Goal: Task Accomplishment & Management: Use online tool/utility

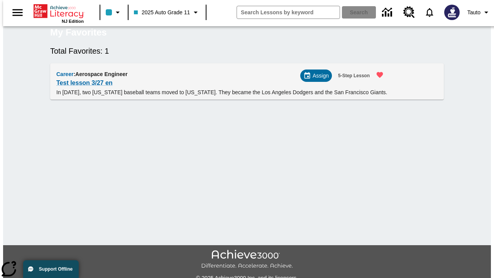
click at [319, 80] on span "Assign" at bounding box center [321, 76] width 16 height 8
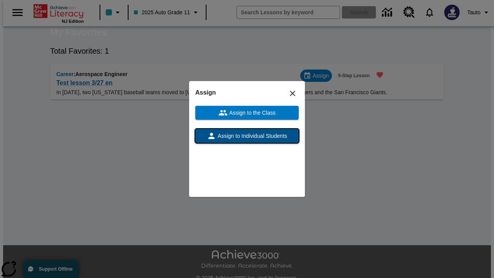
click at [247, 136] on span "Assign to Individual Students" at bounding box center [251, 136] width 71 height 8
